Goal: Communication & Community: Answer question/provide support

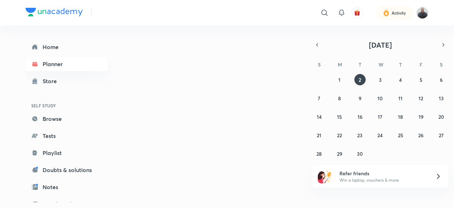
click at [423, 11] on img at bounding box center [423, 13] width 12 height 12
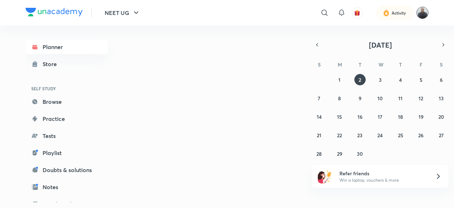
click at [423, 13] on img at bounding box center [423, 13] width 12 height 12
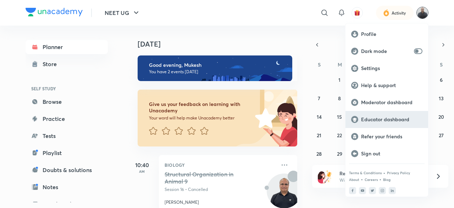
click at [388, 122] on p "Educator dashboard" at bounding box center [391, 119] width 61 height 6
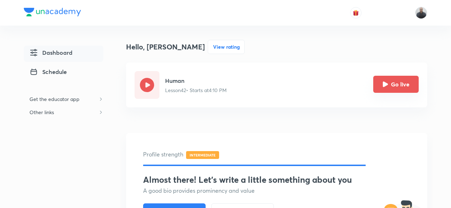
click at [393, 84] on button "Go live" at bounding box center [395, 84] width 45 height 17
click at [392, 83] on button "Go live" at bounding box center [395, 84] width 45 height 17
